Goal: Check status

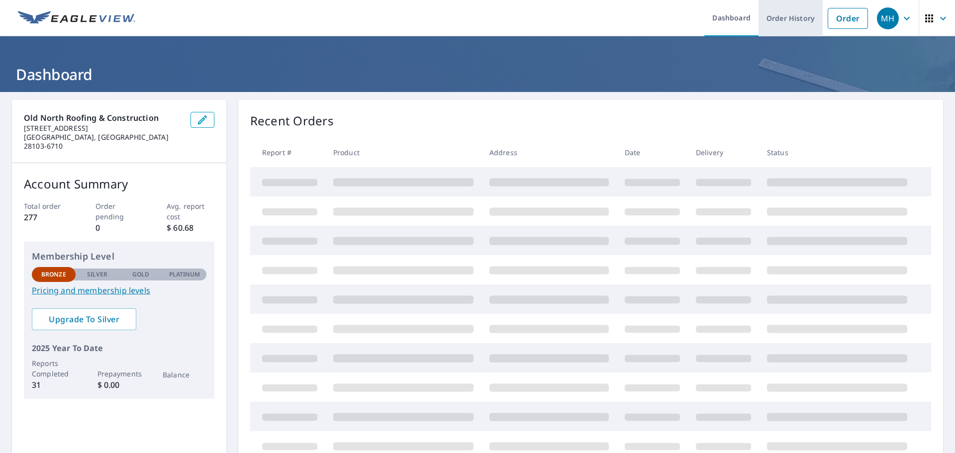
click at [798, 16] on link "Order History" at bounding box center [791, 18] width 64 height 36
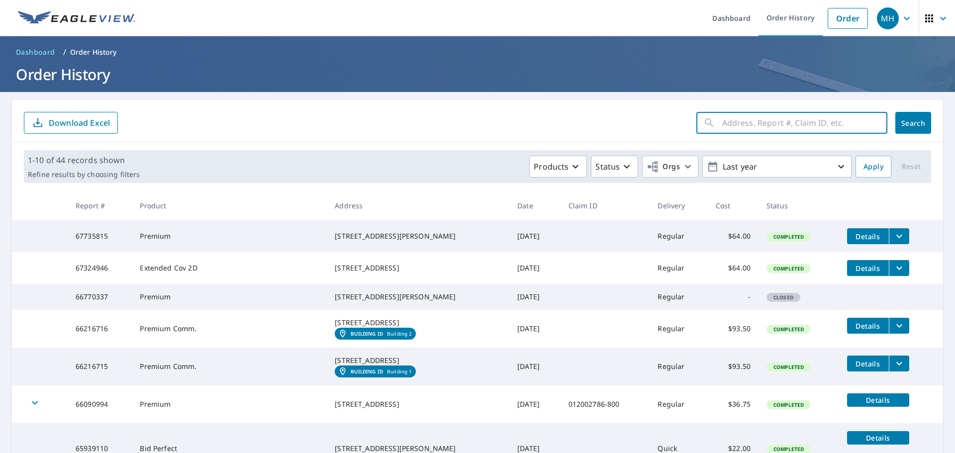
click at [751, 121] on input "text" at bounding box center [804, 123] width 165 height 28
type input "422"
click button "Search" at bounding box center [914, 123] width 36 height 22
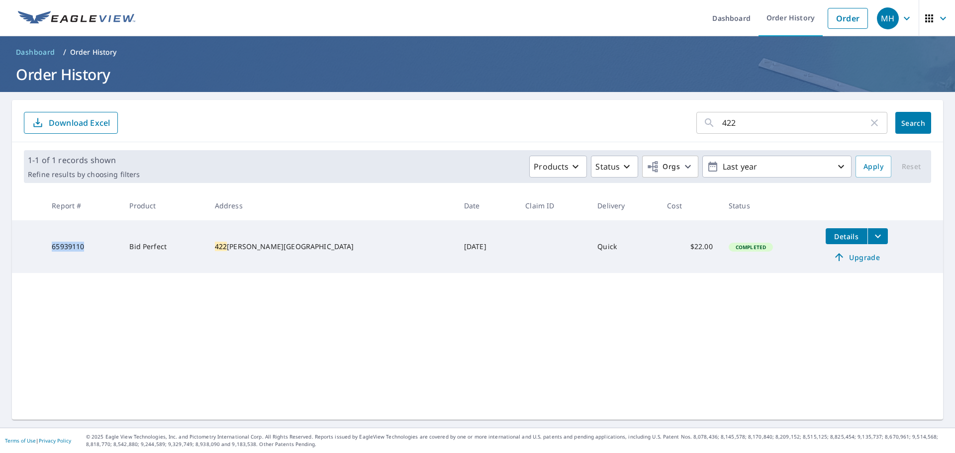
drag, startPoint x: 89, startPoint y: 247, endPoint x: 52, endPoint y: 246, distance: 36.8
click at [52, 246] on td "65939110" at bounding box center [83, 246] width 78 height 53
copy td "65939110"
